Goal: Task Accomplishment & Management: Use online tool/utility

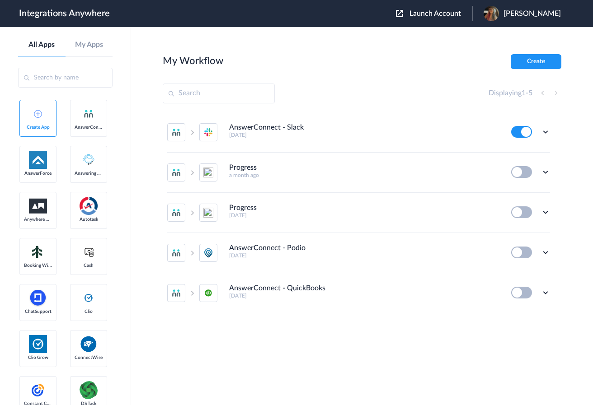
click at [443, 13] on span "Launch Account" at bounding box center [435, 13] width 52 height 7
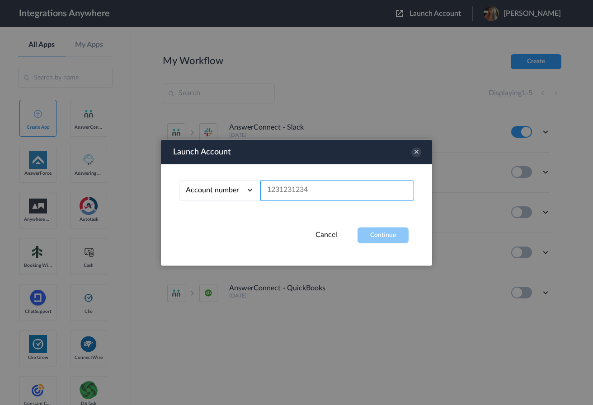
click at [308, 188] on input "text" at bounding box center [337, 190] width 154 height 20
paste input "9802851915"
type input "9802851915"
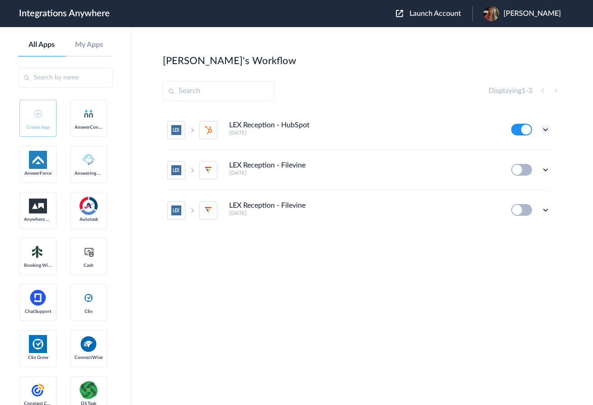
click at [546, 129] on icon at bounding box center [545, 129] width 9 height 9
click at [532, 169] on link "Task history" at bounding box center [519, 167] width 43 height 6
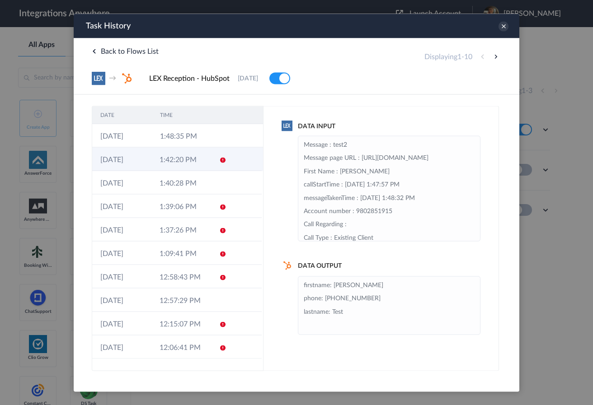
click at [168, 163] on td "1:42:20 PM" at bounding box center [180, 158] width 59 height 23
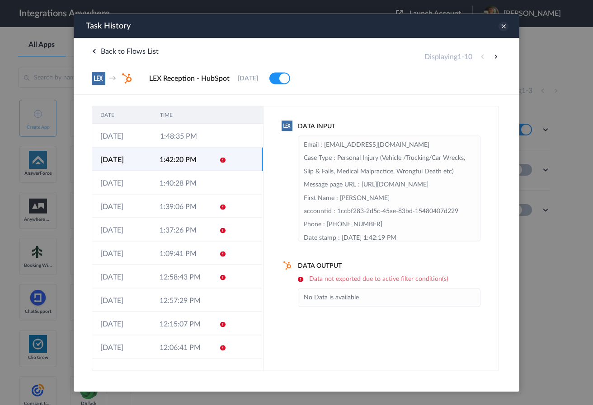
click at [505, 27] on icon at bounding box center [503, 26] width 10 height 10
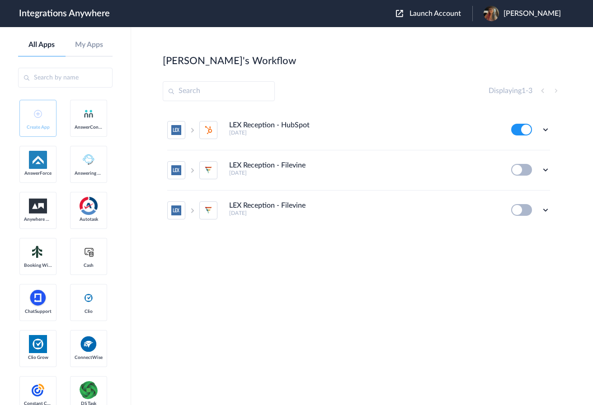
drag, startPoint x: 545, startPoint y: 127, endPoint x: 532, endPoint y: 148, distance: 25.2
click at [545, 127] on icon at bounding box center [545, 129] width 9 height 9
click at [517, 151] on link "Edit" at bounding box center [509, 150] width 22 height 6
click at [543, 130] on icon at bounding box center [545, 129] width 9 height 9
drag, startPoint x: 524, startPoint y: 167, endPoint x: 520, endPoint y: 170, distance: 5.1
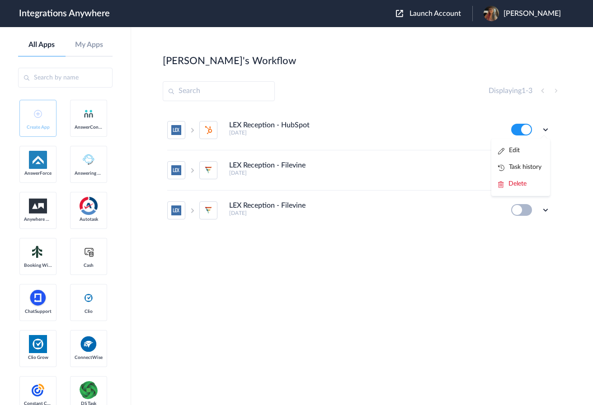
click at [524, 167] on link "Task history" at bounding box center [519, 167] width 43 height 6
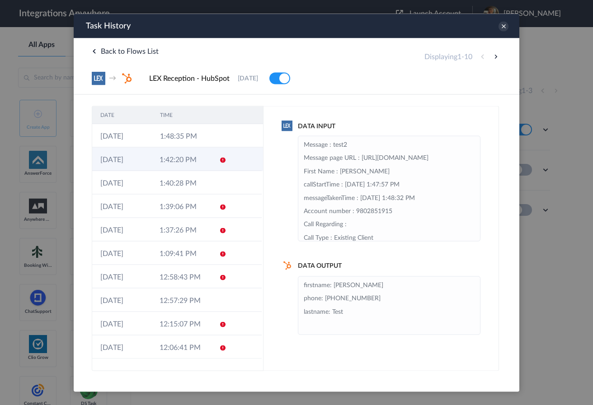
click at [185, 164] on td "1:42:20 PM" at bounding box center [180, 158] width 59 height 23
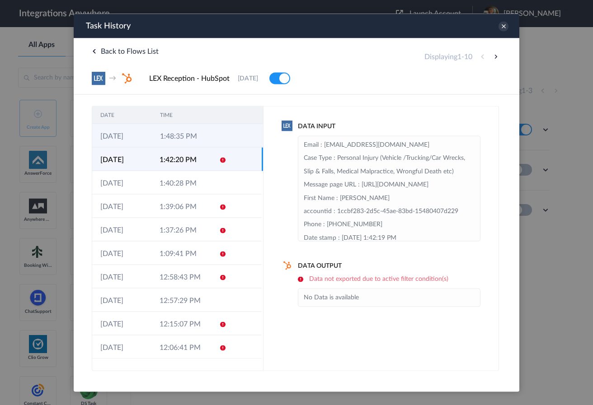
click at [171, 146] on td "1:48:35 PM" at bounding box center [182, 135] width 60 height 23
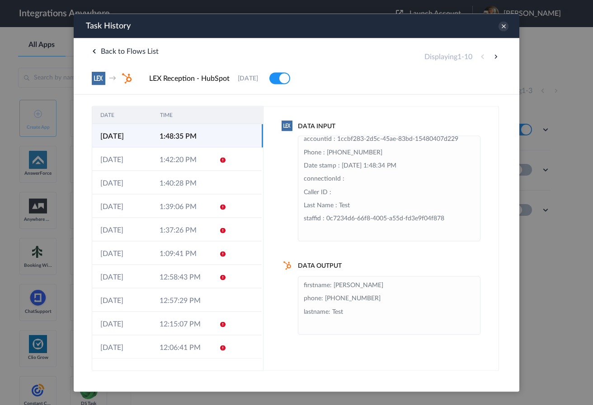
scroll to position [136, 0]
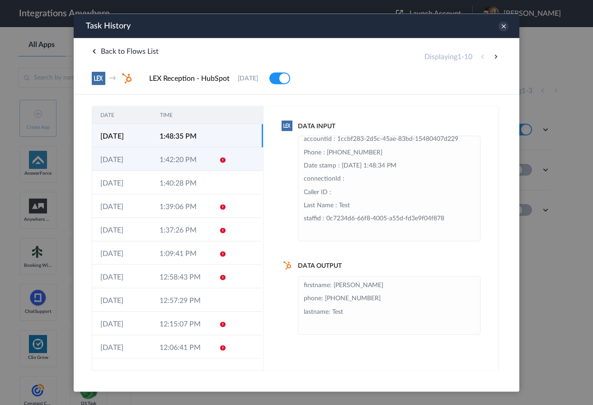
click at [167, 158] on td "1:42:20 PM" at bounding box center [180, 158] width 59 height 23
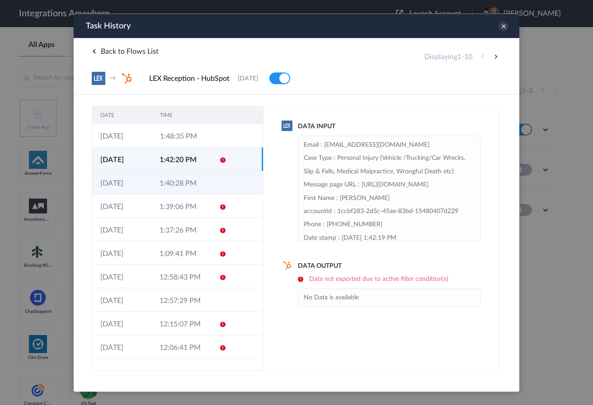
click at [155, 187] on td "1:40:28 PM" at bounding box center [180, 182] width 59 height 23
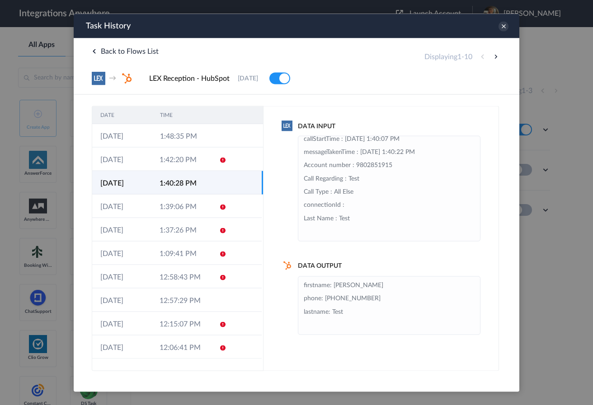
scroll to position [165, 0]
click at [114, 213] on td "[DATE]" at bounding box center [121, 205] width 59 height 23
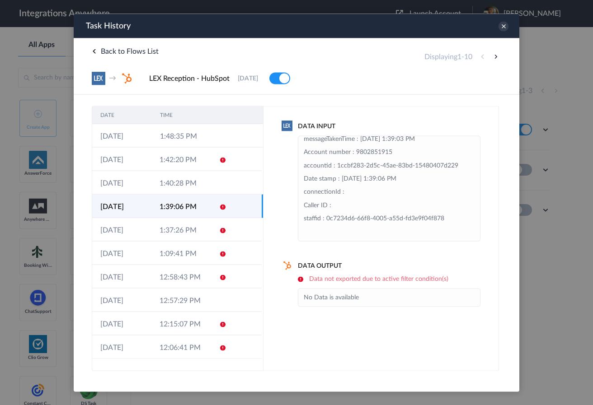
scroll to position [72, 0]
click at [119, 234] on td "[DATE]" at bounding box center [121, 229] width 59 height 23
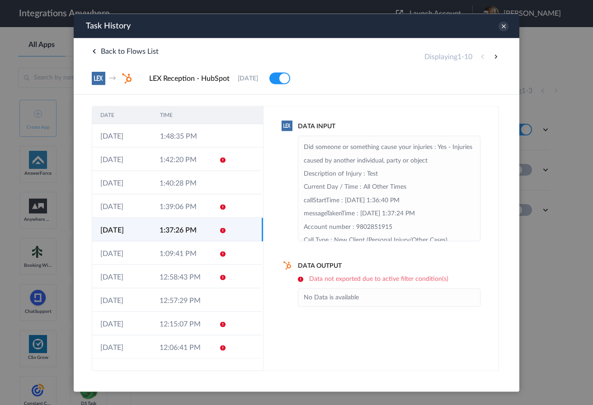
scroll to position [146, 0]
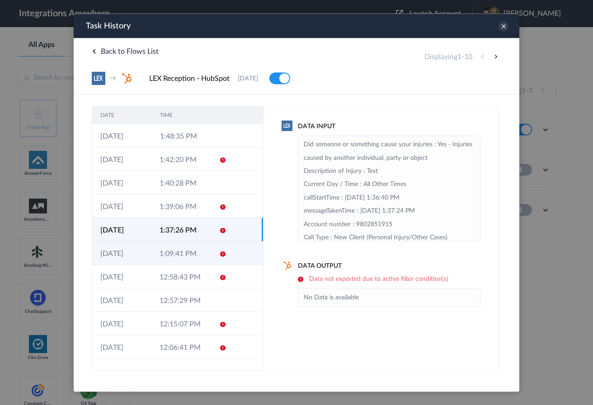
click at [123, 258] on td "[DATE]" at bounding box center [121, 252] width 59 height 23
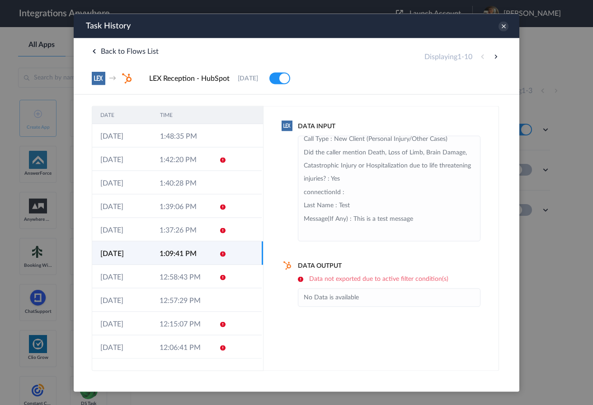
scroll to position [0, 0]
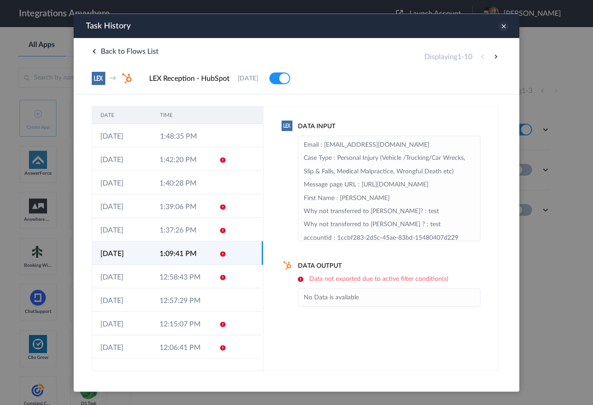
click at [506, 28] on icon at bounding box center [503, 26] width 10 height 10
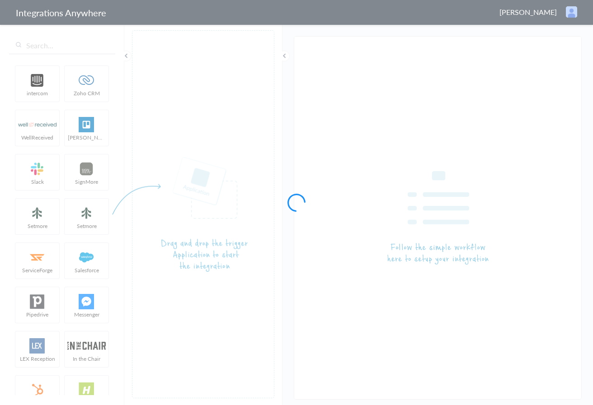
type input "LEX Reception - HubSpot"
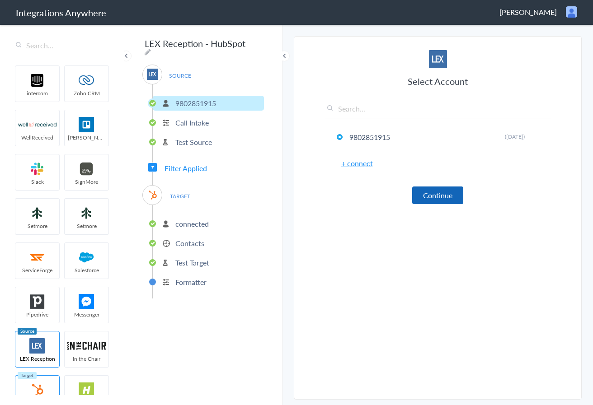
click at [436, 197] on button "Continue" at bounding box center [437, 196] width 51 height 18
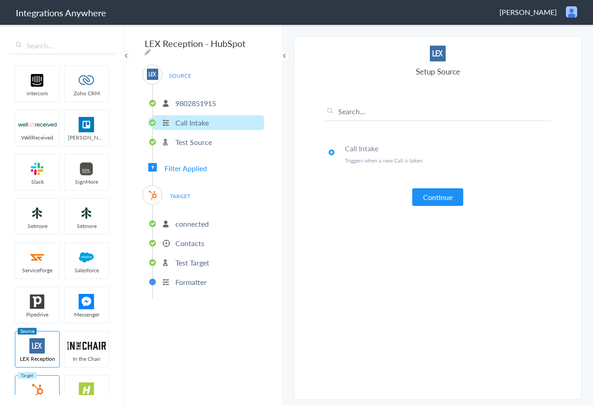
click at [436, 197] on button "Continue" at bounding box center [437, 197] width 51 height 18
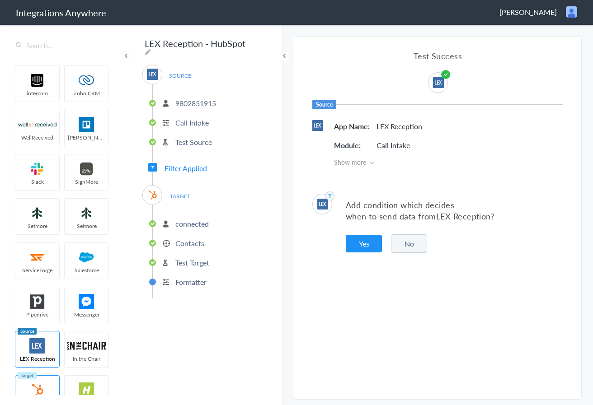
click at [372, 162] on icon at bounding box center [372, 163] width 4 height 6
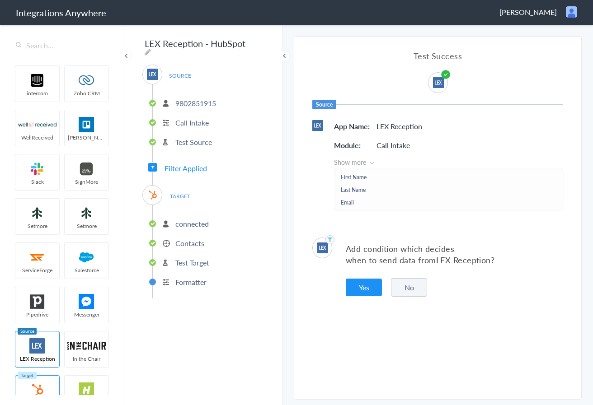
click at [372, 162] on icon at bounding box center [372, 163] width 4 height 6
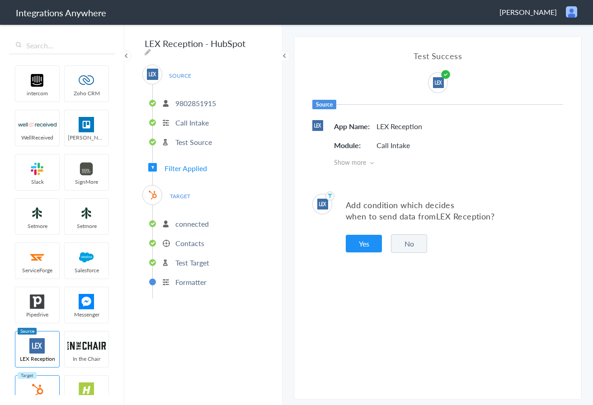
click at [407, 248] on button "No" at bounding box center [409, 244] width 36 height 19
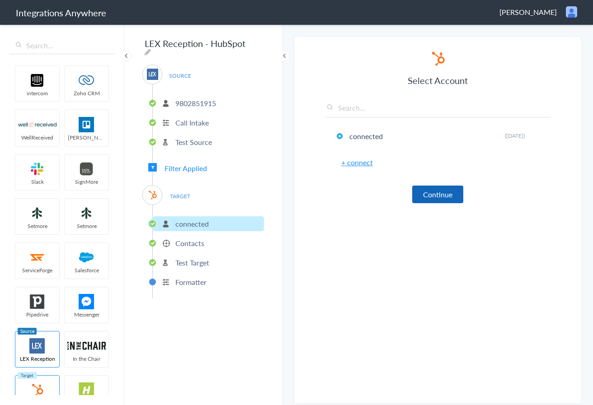
click at [435, 194] on button "Continue" at bounding box center [437, 195] width 51 height 18
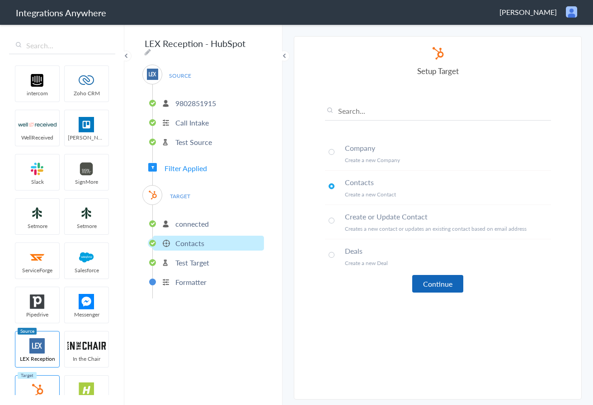
click at [445, 284] on button "Continue" at bounding box center [437, 284] width 51 height 18
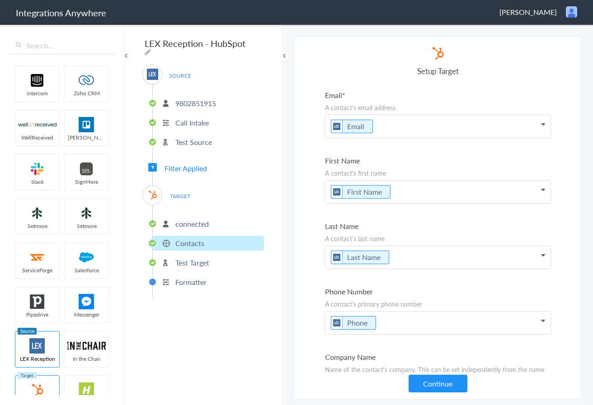
click at [177, 165] on span "Filter Applied" at bounding box center [185, 168] width 42 height 10
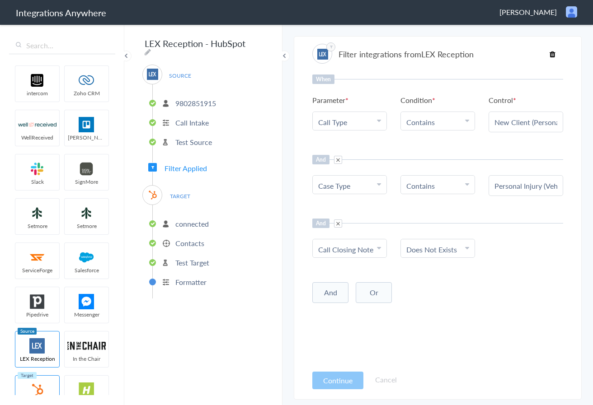
click at [192, 278] on p "Formatter" at bounding box center [190, 282] width 31 height 10
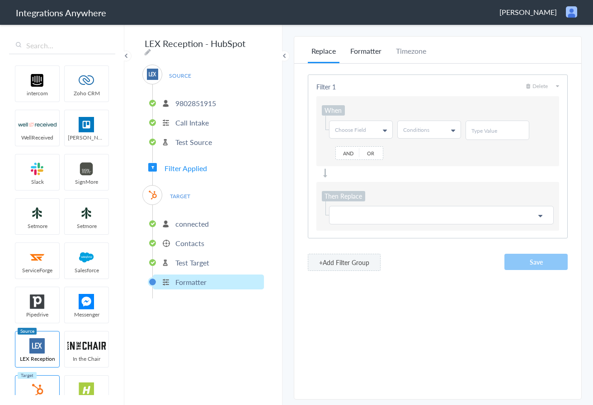
click at [362, 51] on li "Formatter" at bounding box center [366, 55] width 38 height 18
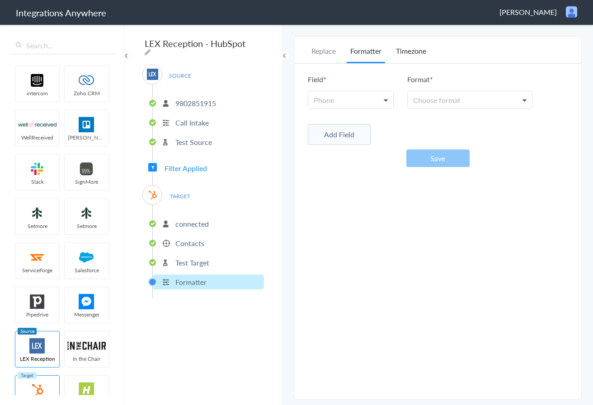
click at [407, 52] on li "Timezone" at bounding box center [411, 55] width 38 height 18
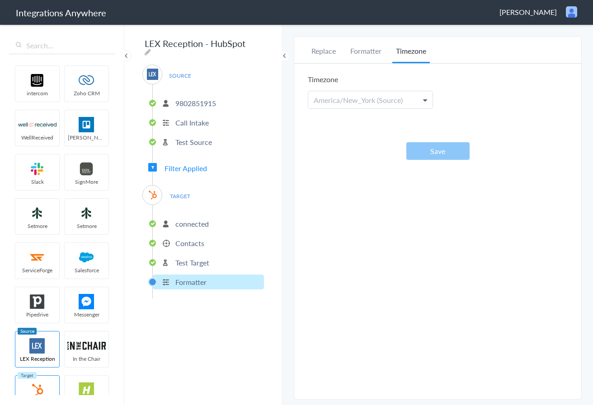
click at [184, 260] on p "Test Target" at bounding box center [192, 263] width 34 height 10
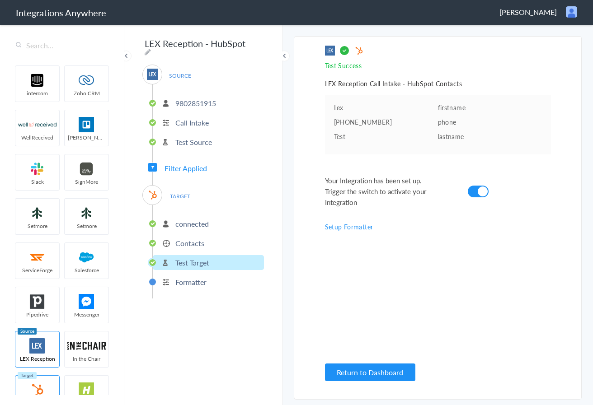
click at [178, 167] on span "Filter Applied" at bounding box center [185, 168] width 42 height 10
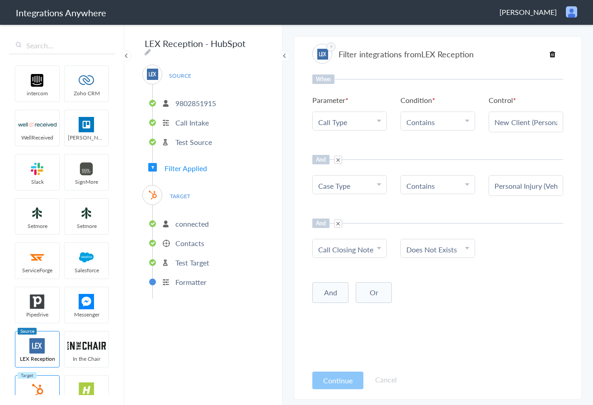
click at [520, 124] on input "New Client (Personal Injury/Other Cases)" at bounding box center [525, 122] width 63 height 10
drag, startPoint x: 496, startPoint y: 122, endPoint x: 587, endPoint y: 126, distance: 91.4
click at [587, 126] on main "The system encountered four errors. Check More Trigger Connect Action Setup Tes…" at bounding box center [437, 214] width 310 height 382
paste input "Existing Client"
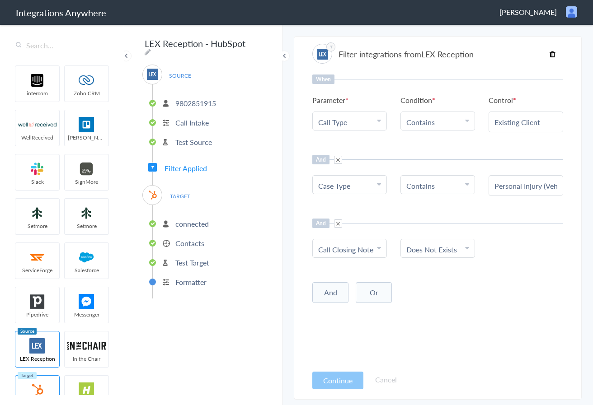
scroll to position [0, 0]
type input "Existing Client"
click at [495, 186] on input "Personal Injury (Vehicle /Trucking/Car Wrecks, Slip & Falls, Medical Malpractic…" at bounding box center [525, 186] width 63 height 10
drag, startPoint x: 495, startPoint y: 186, endPoint x: 579, endPoint y: 189, distance: 83.7
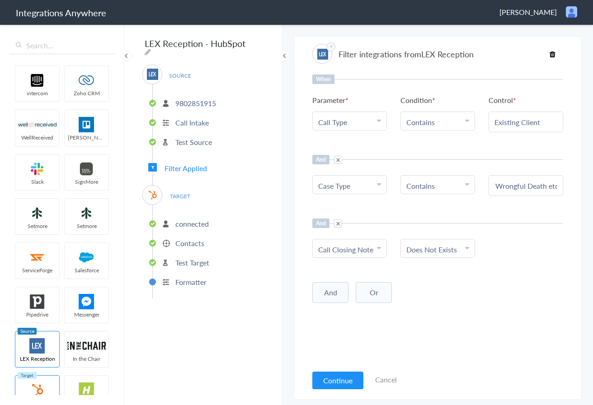
click at [579, 189] on section "Filter integrations from LEX Reception When Parameter Choose Parameter Call Typ…" at bounding box center [438, 218] width 288 height 364
paste input "Court/Chamber/Judge/Attorney/Opposing Counsel"
type input "Court/Chamber/Judge/Attorney/Opposing Counsel"
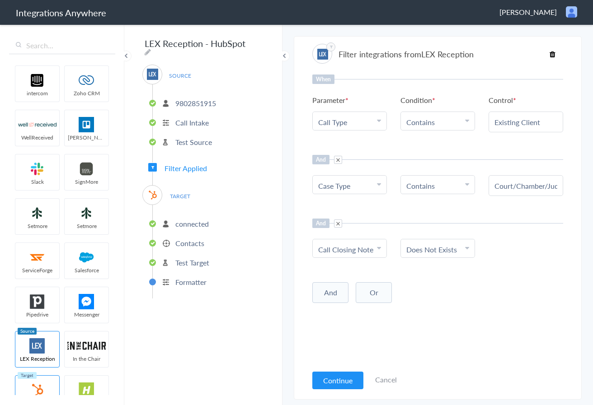
click at [330, 292] on button "And" at bounding box center [330, 292] width 36 height 21
click at [370, 313] on span "Choose Parameter" at bounding box center [346, 311] width 56 height 10
click at [349, 338] on input "text" at bounding box center [350, 336] width 74 height 19
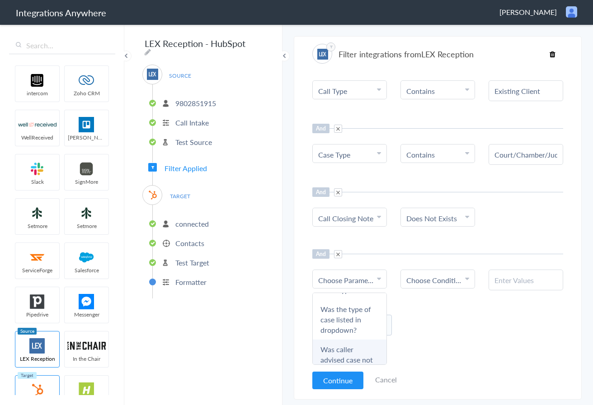
scroll to position [119, 0]
type input "cas"
click at [447, 324] on div "And Or Add Filter" at bounding box center [437, 324] width 251 height 23
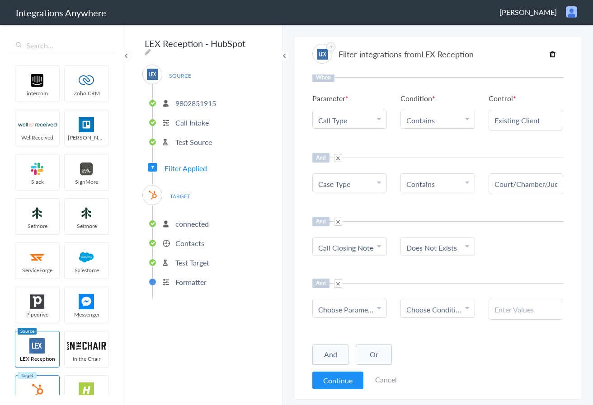
click at [381, 381] on link "Cancel" at bounding box center [386, 380] width 22 height 10
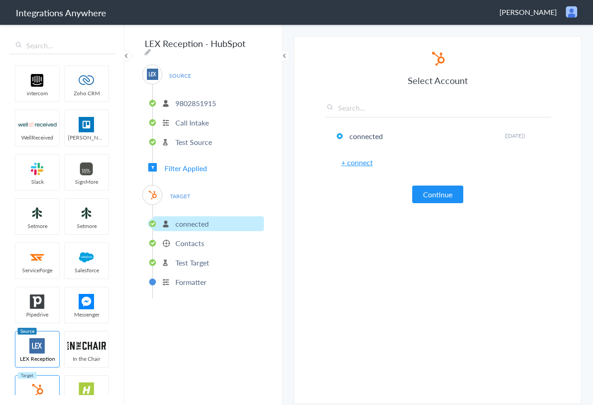
click at [170, 163] on span "Filter Applied" at bounding box center [185, 168] width 42 height 10
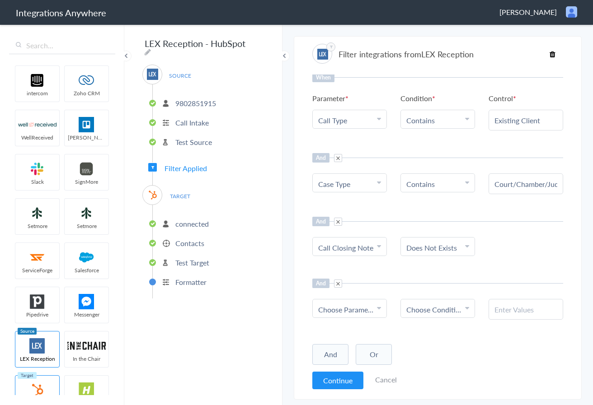
click at [337, 222] on span at bounding box center [338, 222] width 8 height 8
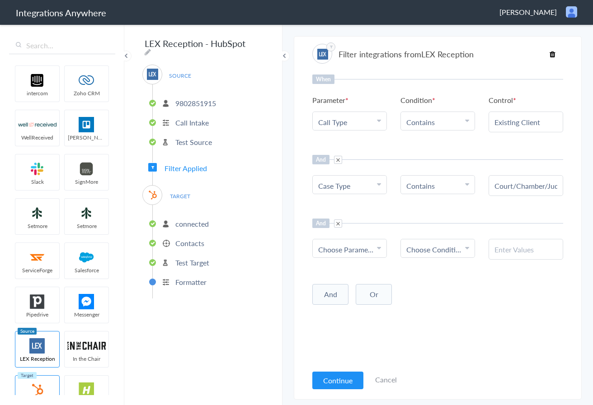
scroll to position [0, 0]
click at [337, 222] on span at bounding box center [338, 224] width 8 height 8
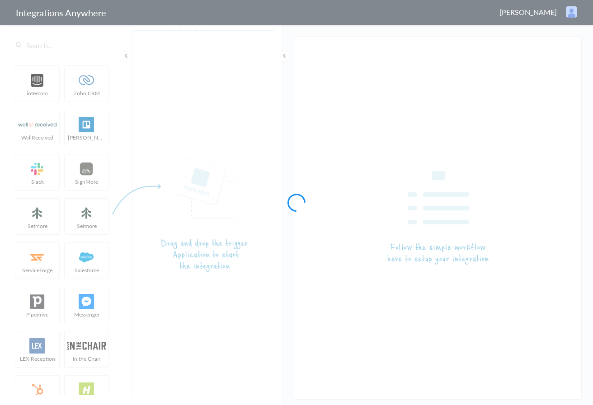
type input "LEX Reception - HubSpot"
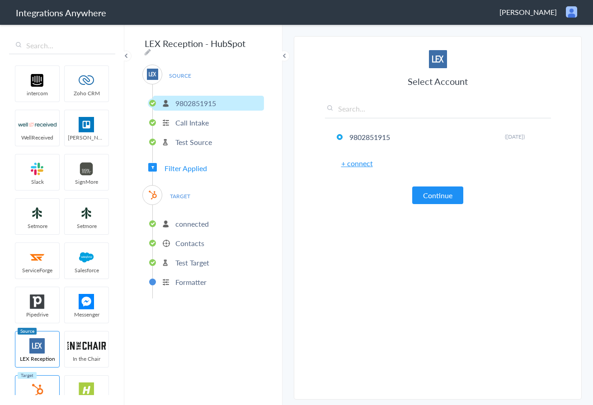
click at [178, 165] on span "Filter Applied" at bounding box center [185, 168] width 42 height 10
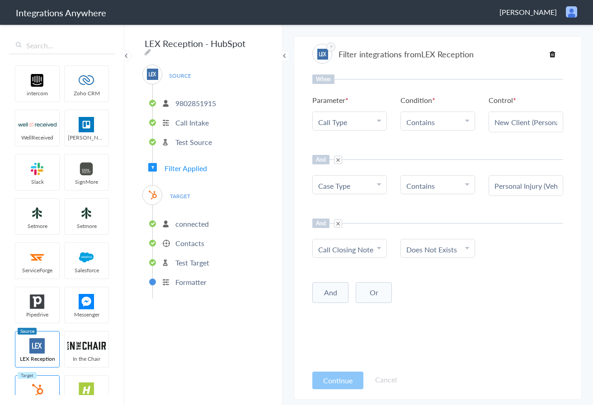
click at [197, 139] on p "Test Source" at bounding box center [193, 142] width 37 height 10
